Goal: Task Accomplishment & Management: Manage account settings

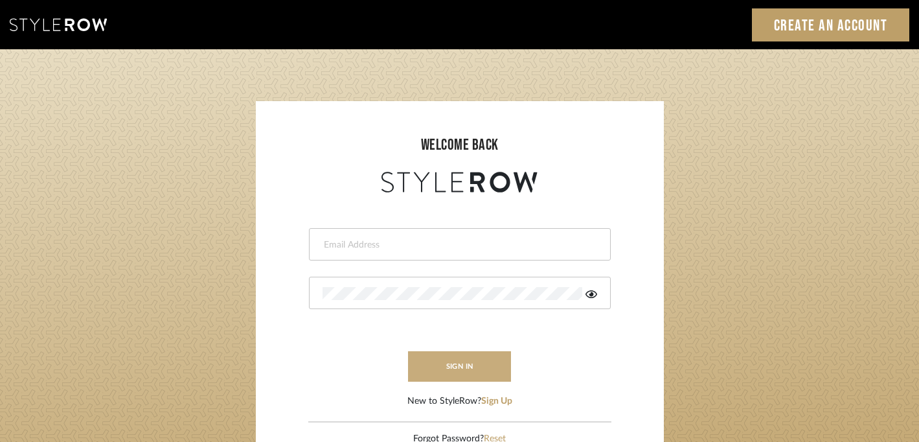
type input "elena.chigrinets.photo@gmail.com"
click at [442, 364] on button "sign in" at bounding box center [460, 366] width 104 height 30
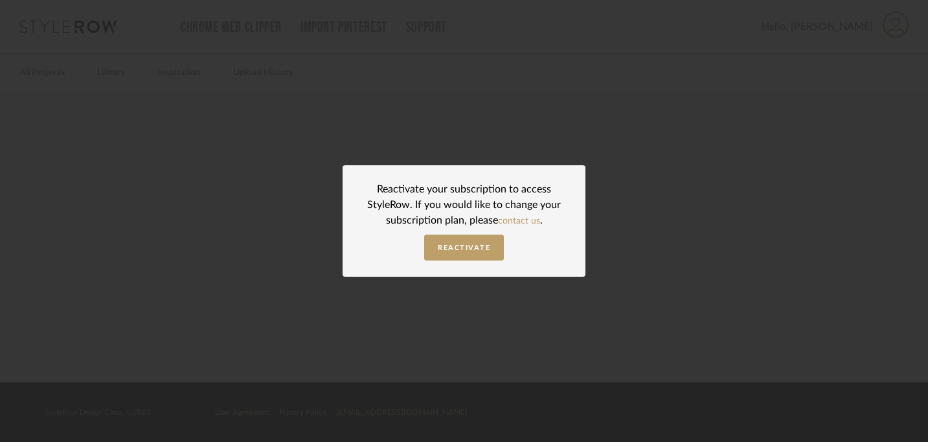
click at [611, 50] on div "Reactivate your subscription to access StyleRow. If you would like to change yo…" at bounding box center [464, 221] width 928 height 442
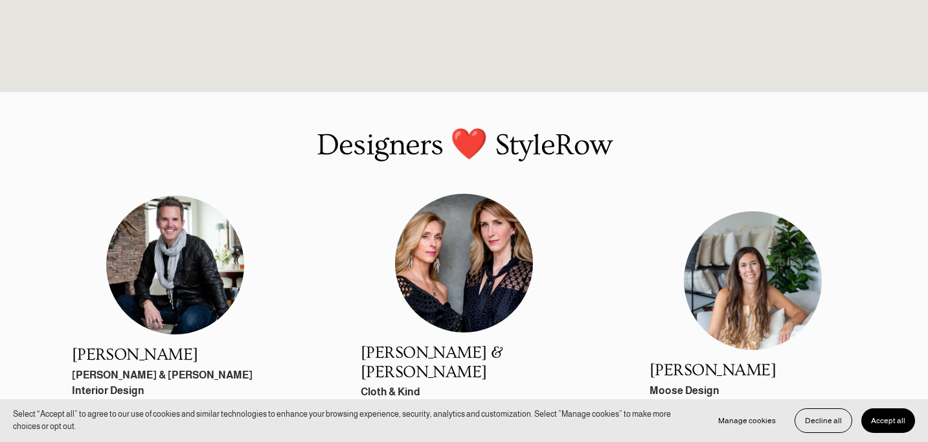
scroll to position [1489, 0]
